Goal: Task Accomplishment & Management: Manage account settings

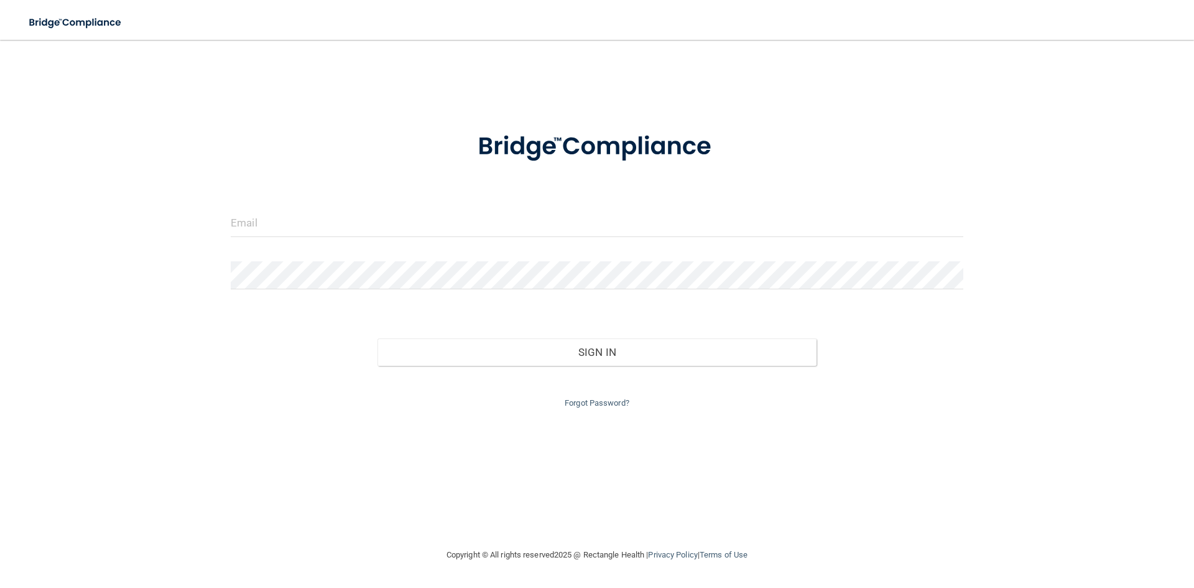
type input "[EMAIL_ADDRESS][DOMAIN_NAME]"
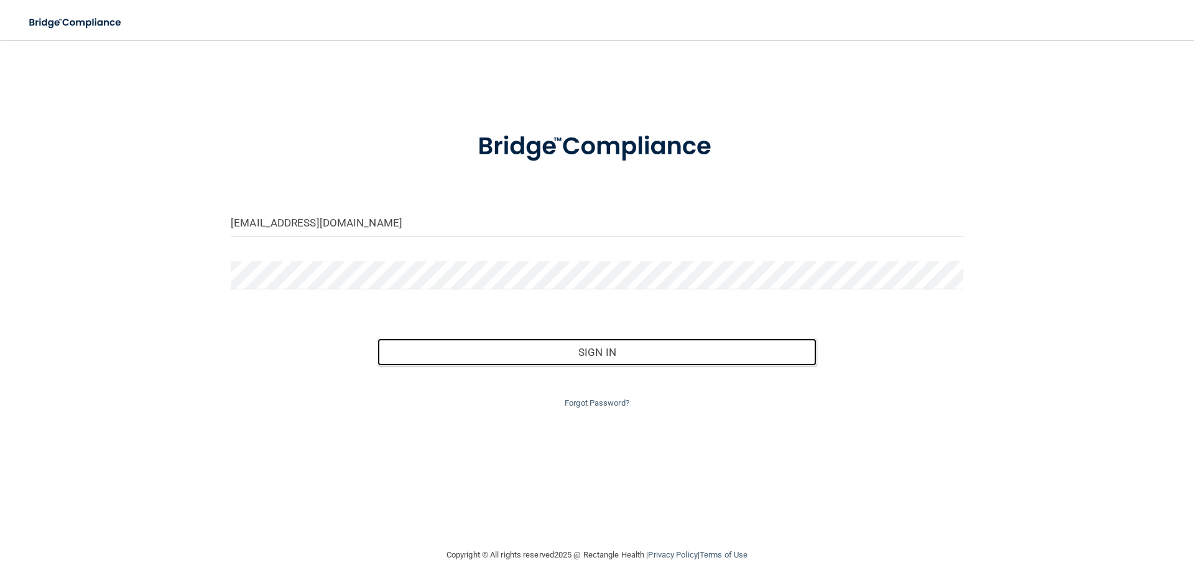
drag, startPoint x: 610, startPoint y: 355, endPoint x: 560, endPoint y: 336, distance: 54.0
click at [610, 355] on button "Sign In" at bounding box center [598, 351] width 440 height 27
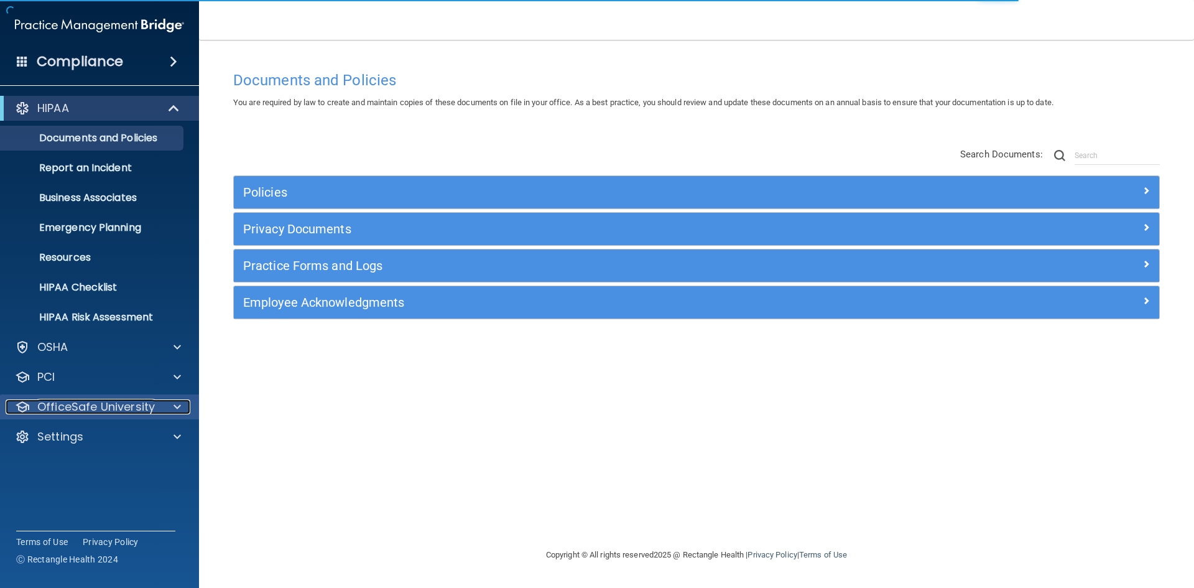
click at [90, 410] on p "OfficeSafe University" at bounding box center [96, 406] width 118 height 15
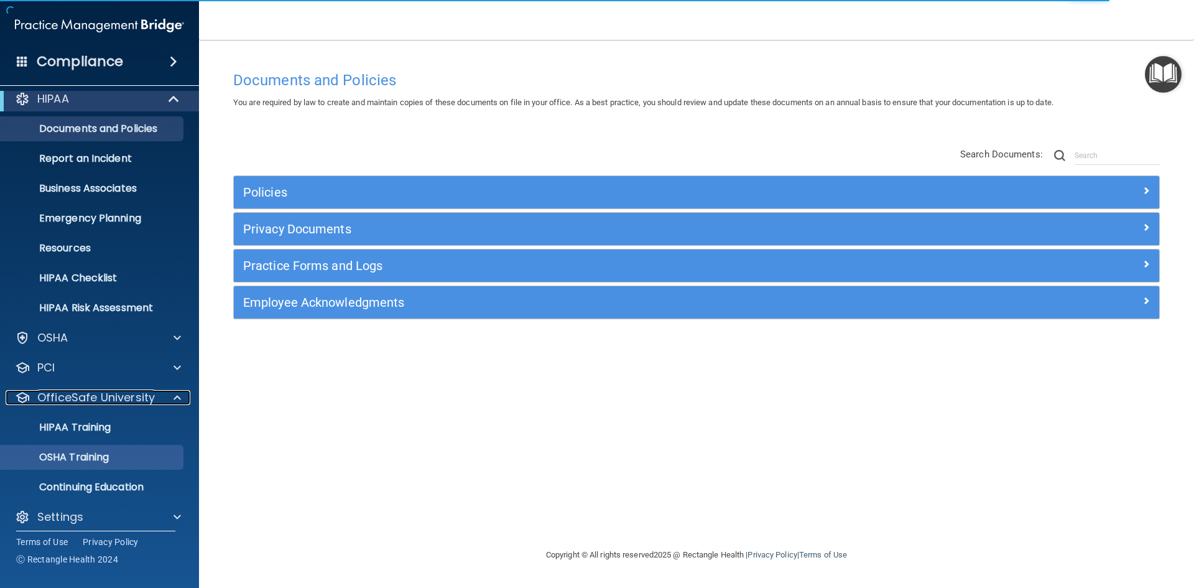
scroll to position [18, 0]
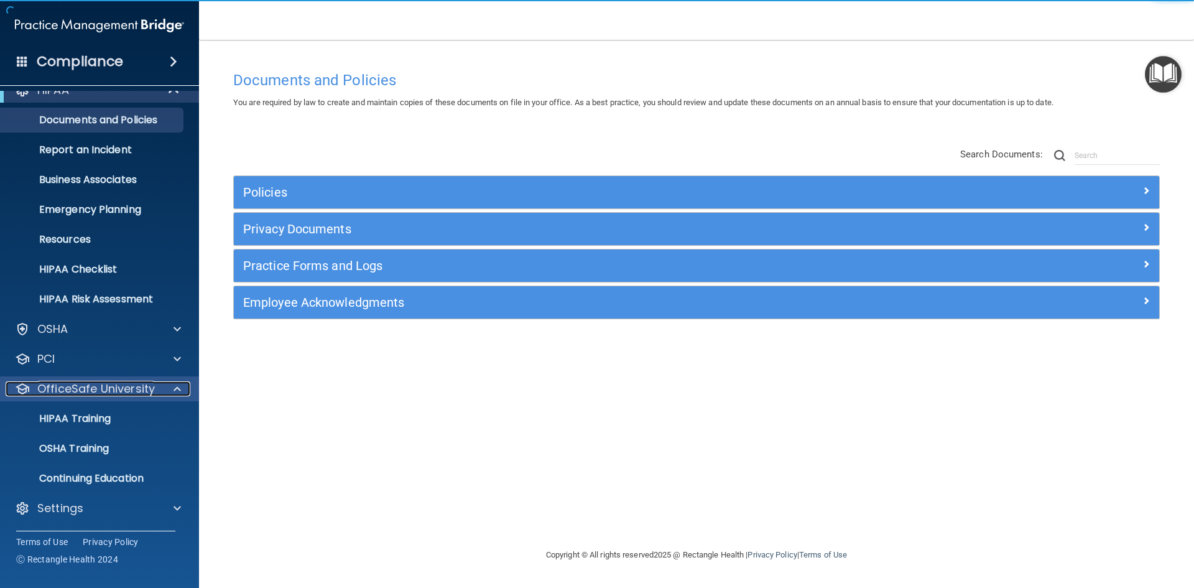
click at [80, 384] on p "OfficeSafe University" at bounding box center [96, 388] width 118 height 15
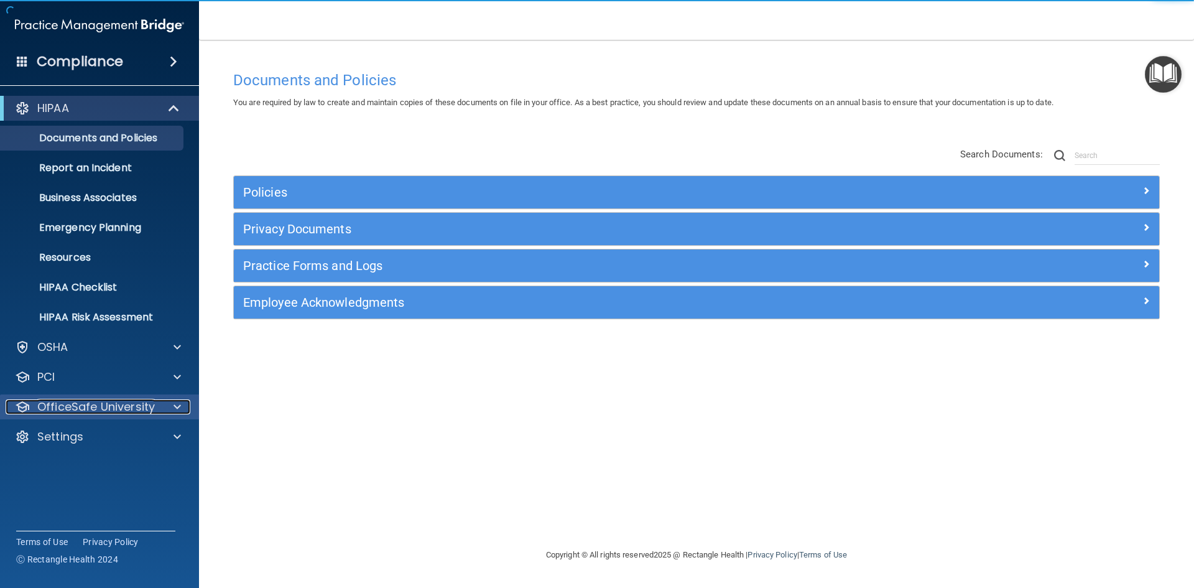
scroll to position [0, 0]
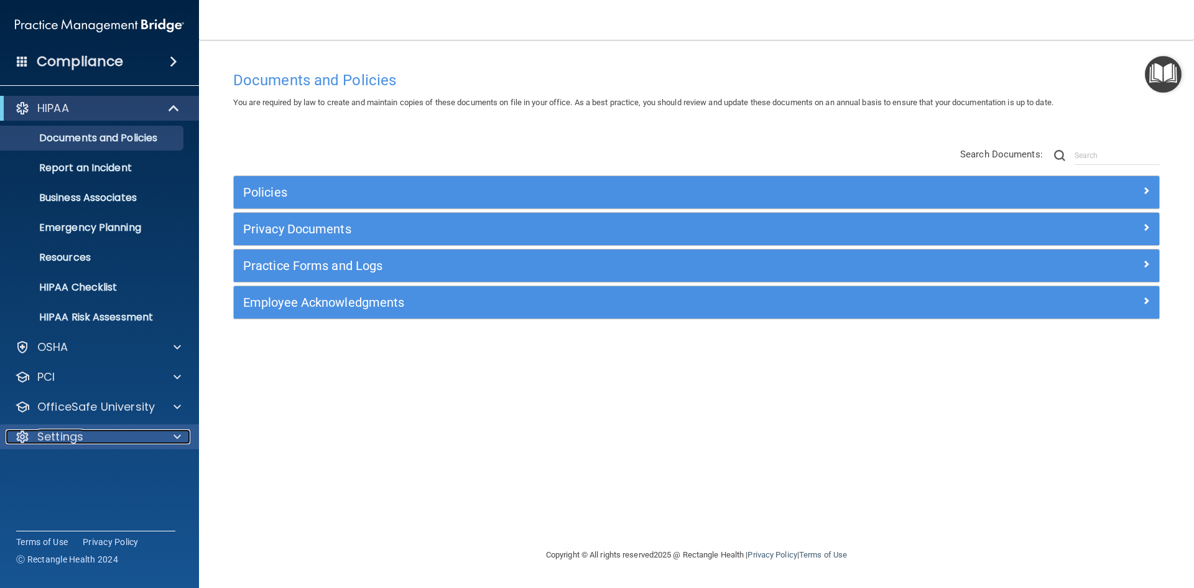
click at [60, 440] on p "Settings" at bounding box center [60, 436] width 46 height 15
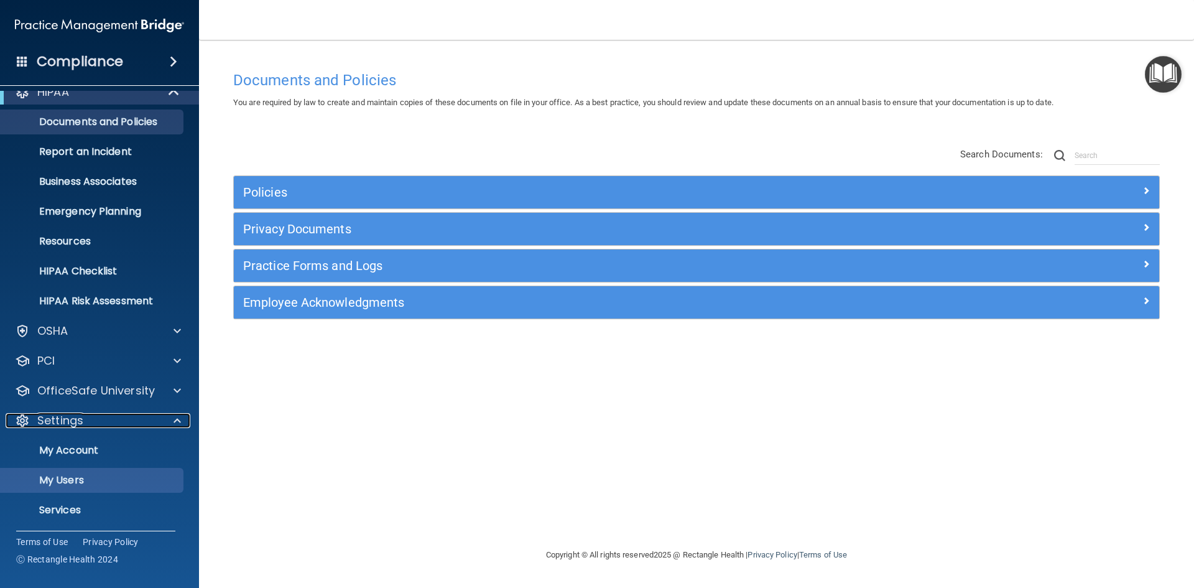
scroll to position [31, 0]
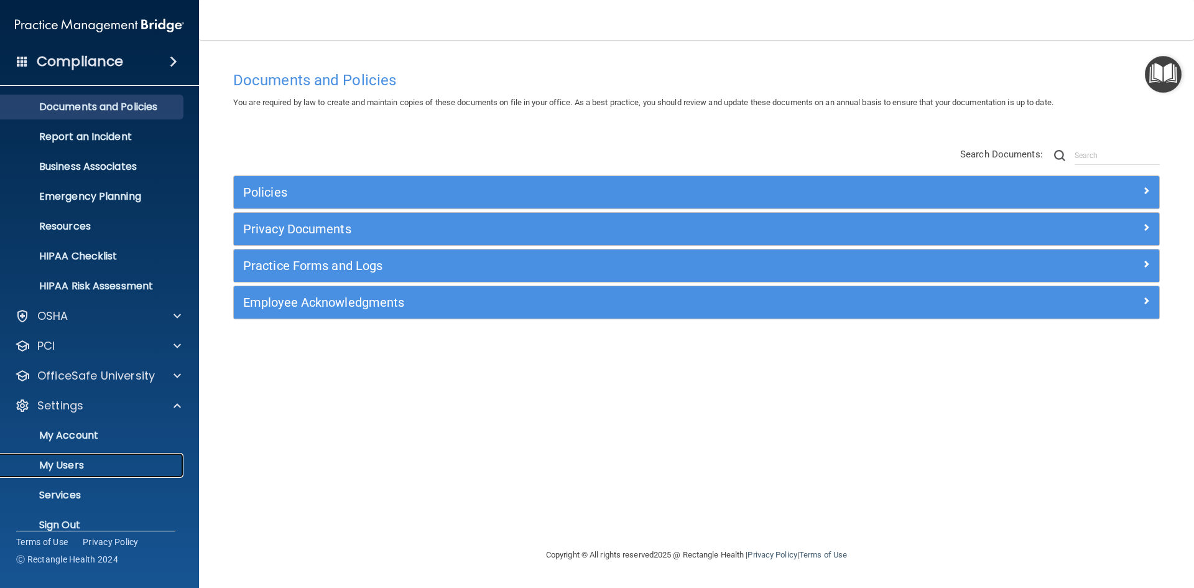
click at [65, 463] on p "My Users" at bounding box center [93, 465] width 170 height 12
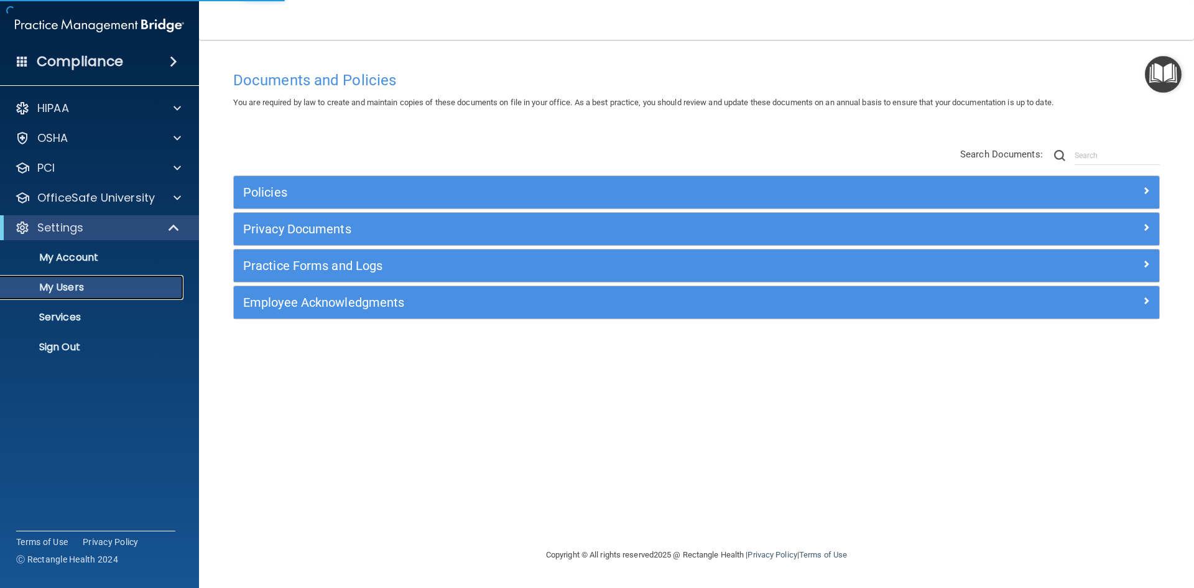
select select "20"
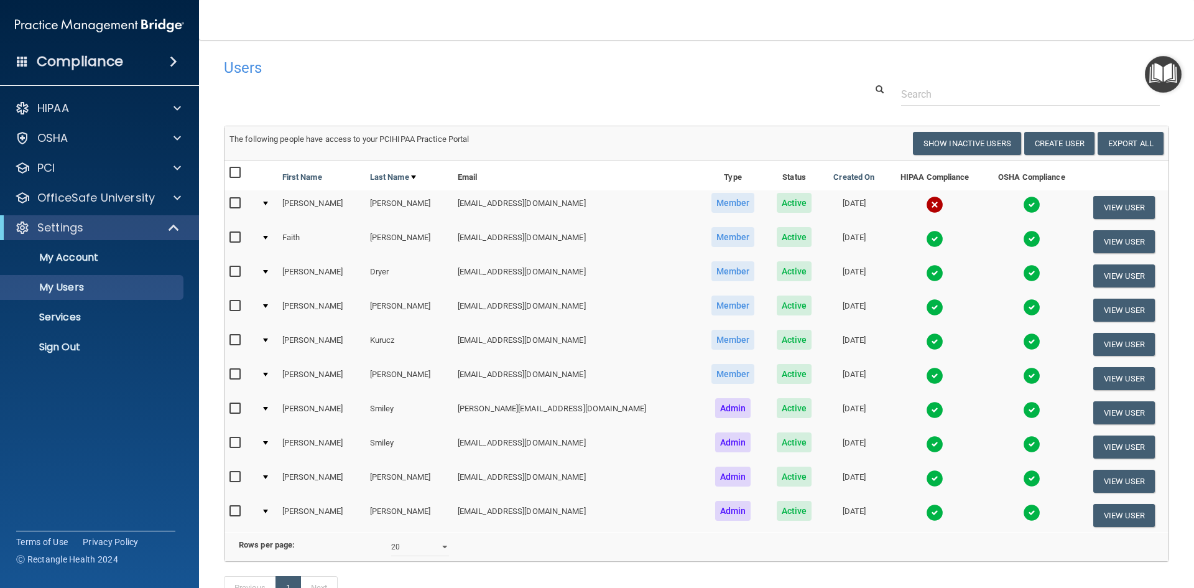
click at [241, 203] on input "checkbox" at bounding box center [237, 203] width 14 height 10
checkbox input "true"
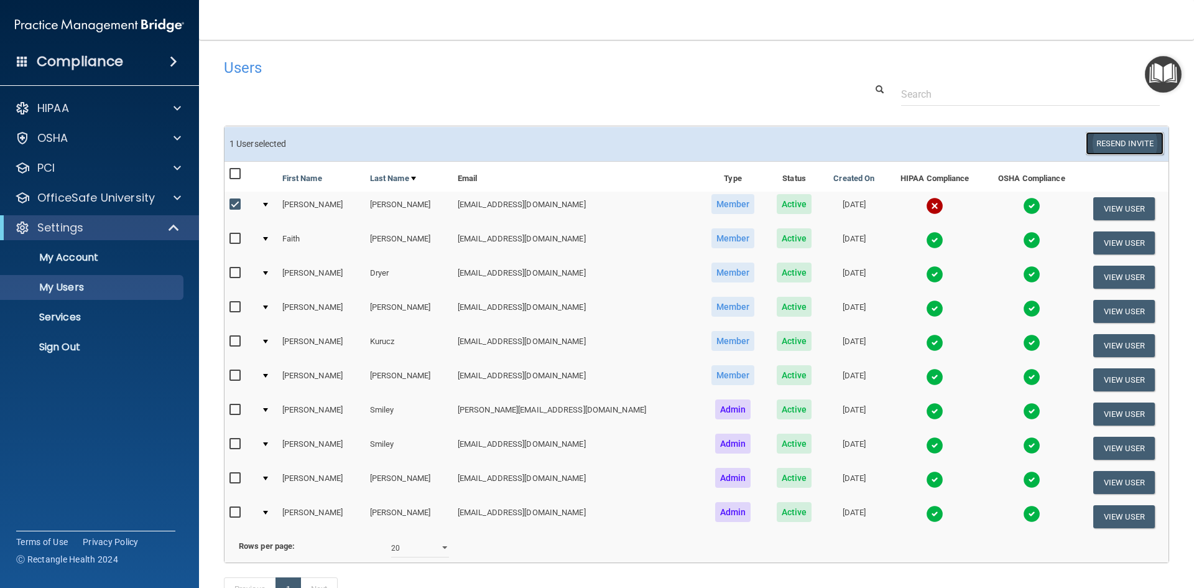
click at [1124, 146] on button "Resend Invite" at bounding box center [1125, 143] width 78 height 23
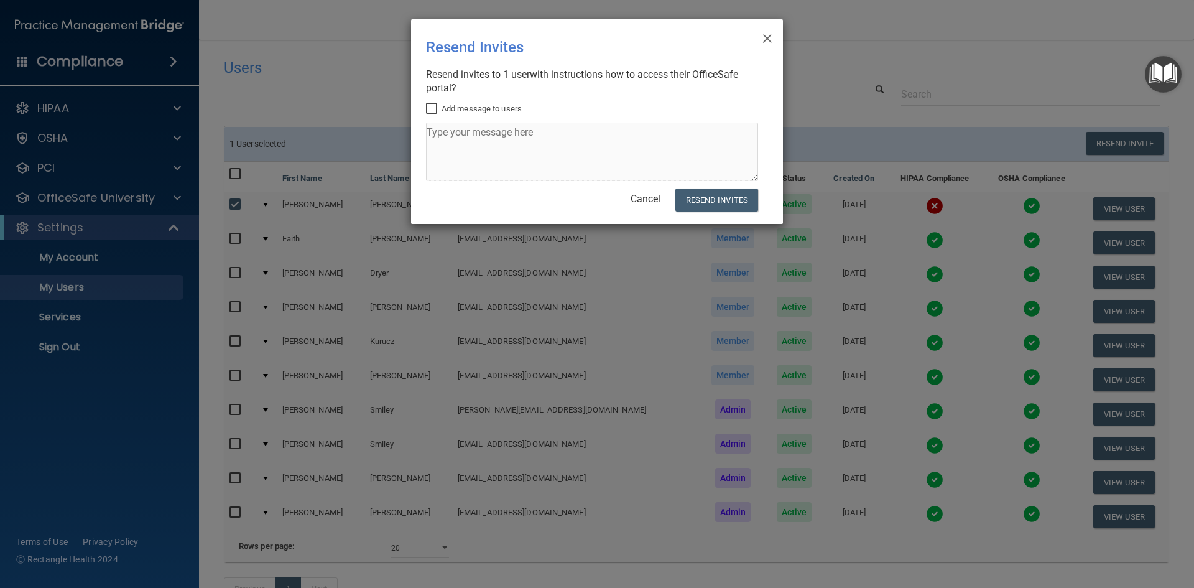
click at [428, 109] on input "Add message to users" at bounding box center [433, 109] width 14 height 10
checkbox input "true"
click at [452, 139] on textarea at bounding box center [592, 152] width 332 height 58
type textarea "Time to get more tests done! Yay!"
click at [704, 197] on button "Resend Invites" at bounding box center [717, 200] width 83 height 23
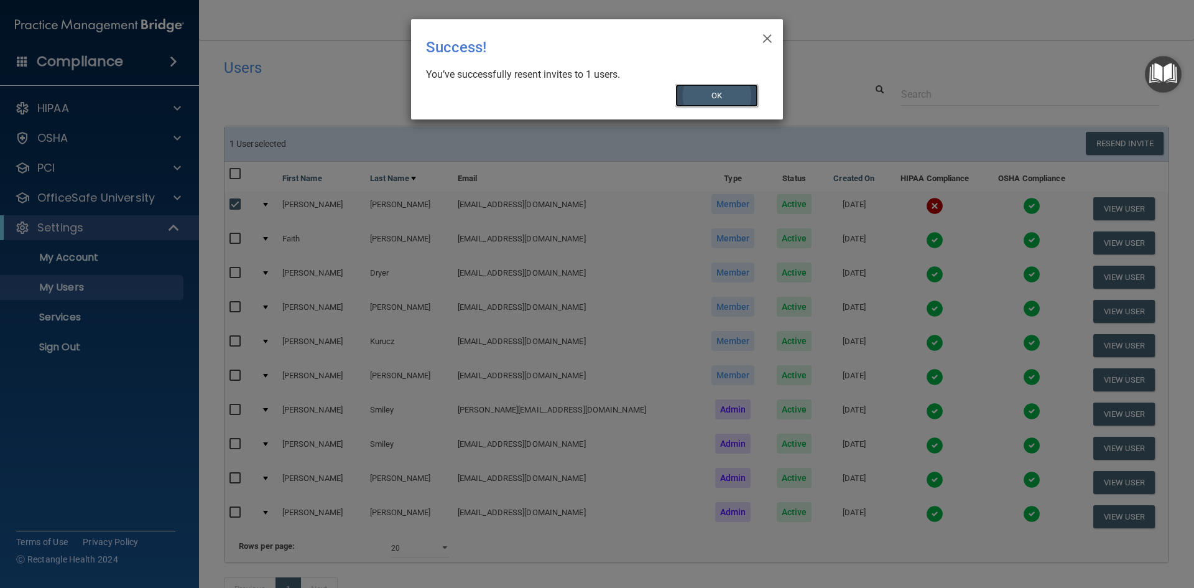
click at [730, 90] on button "OK" at bounding box center [717, 95] width 83 height 23
